Goal: Transaction & Acquisition: Purchase product/service

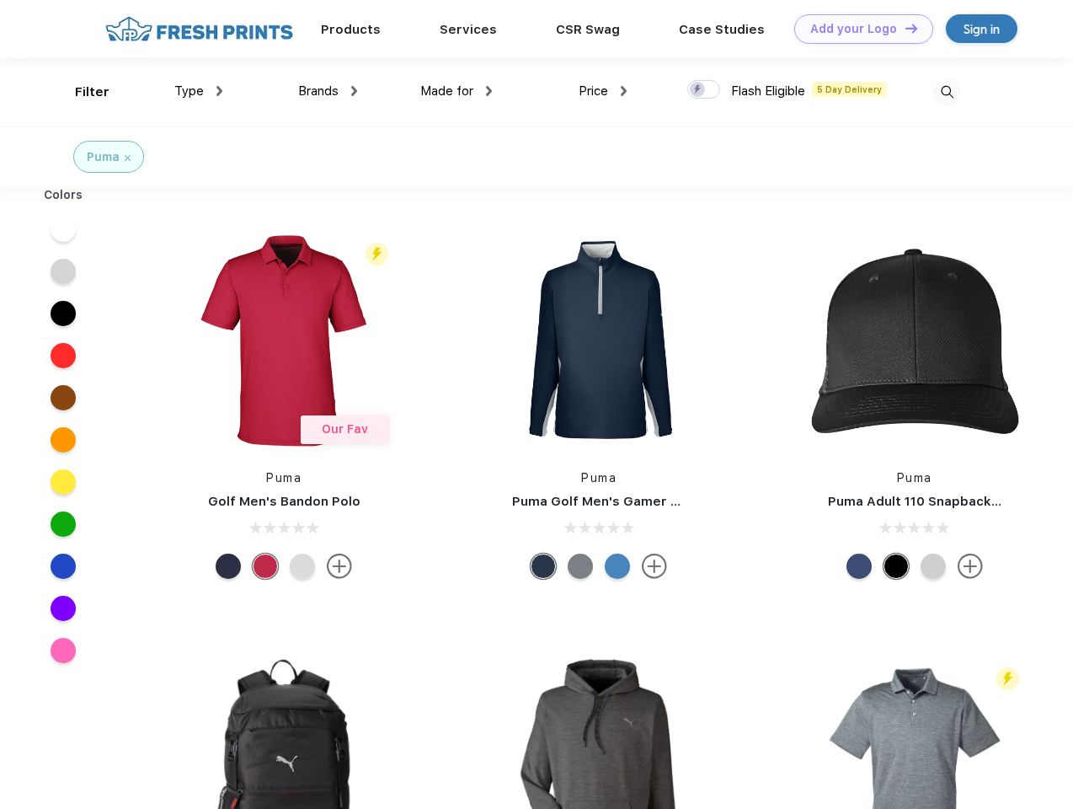
click at [857, 29] on link "Add your Logo Design Tool" at bounding box center [863, 28] width 139 height 29
click at [0, 0] on div "Design Tool" at bounding box center [0, 0] width 0 height 0
click at [904, 28] on link "Add your Logo Design Tool" at bounding box center [863, 28] width 139 height 29
click at [81, 92] on div "Filter" at bounding box center [92, 92] width 35 height 19
click at [199, 91] on span "Type" at bounding box center [188, 90] width 29 height 15
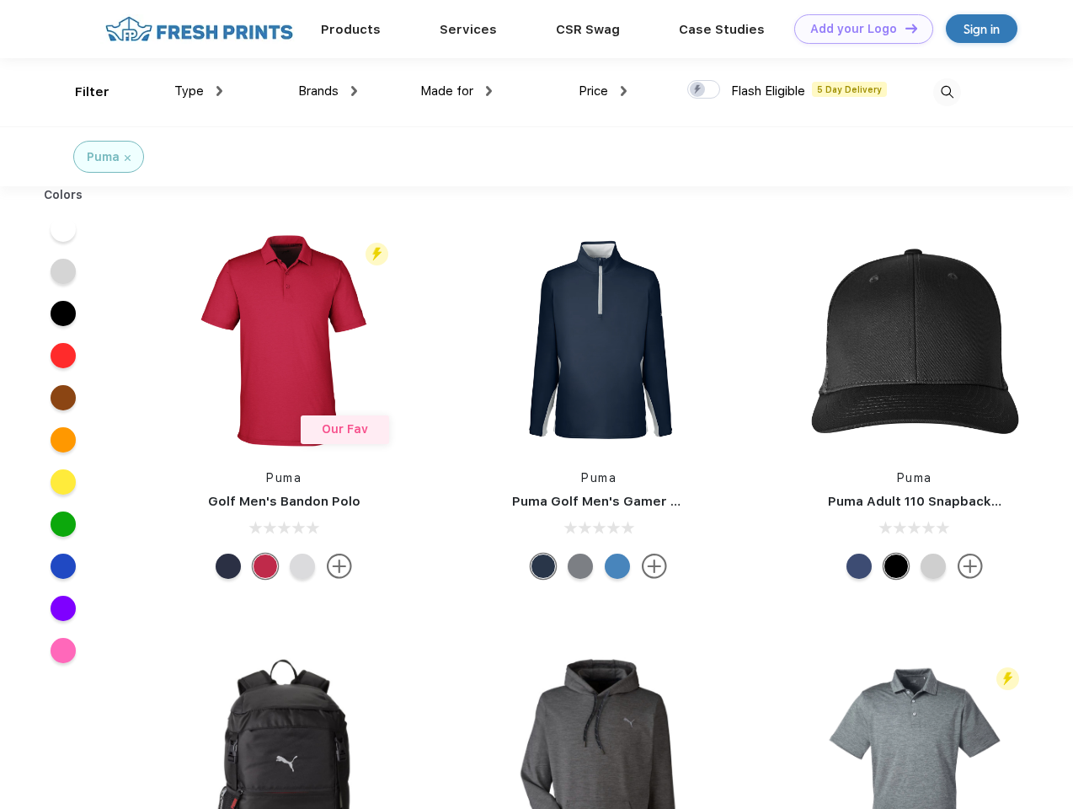
click at [328, 91] on span "Brands" at bounding box center [318, 90] width 40 height 15
click at [457, 91] on span "Made for" at bounding box center [446, 90] width 53 height 15
click at [603, 91] on span "Price" at bounding box center [593, 90] width 29 height 15
click at [704, 90] on div at bounding box center [703, 89] width 33 height 19
click at [698, 90] on input "checkbox" at bounding box center [692, 84] width 11 height 11
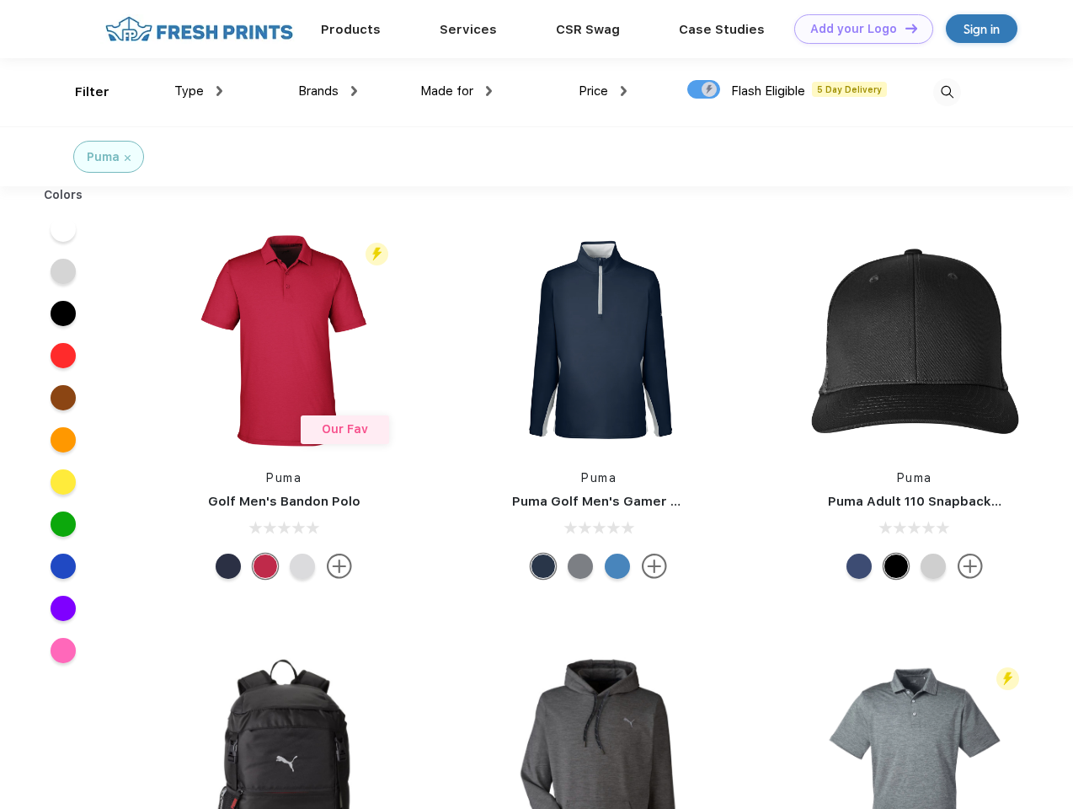
click at [947, 92] on img at bounding box center [947, 92] width 28 height 28
